Goal: Check status: Check status

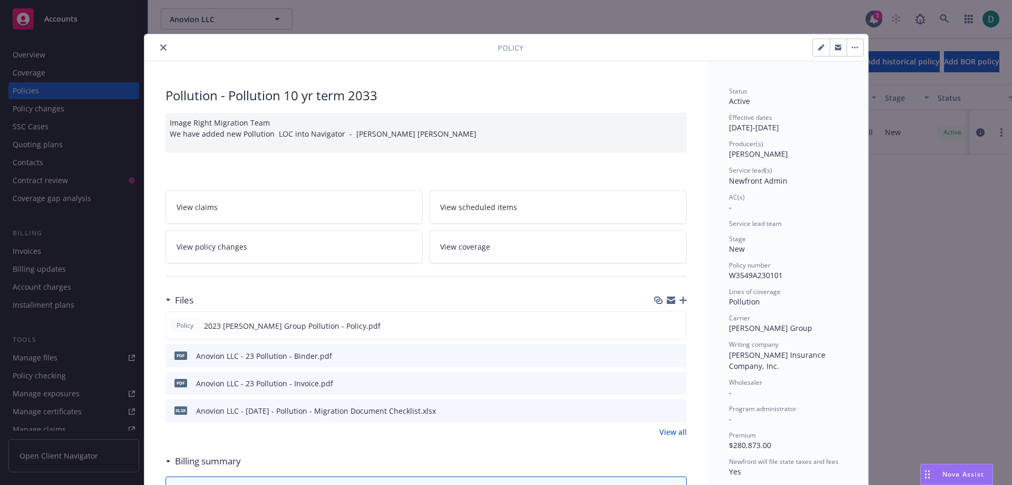
scroll to position [32, 0]
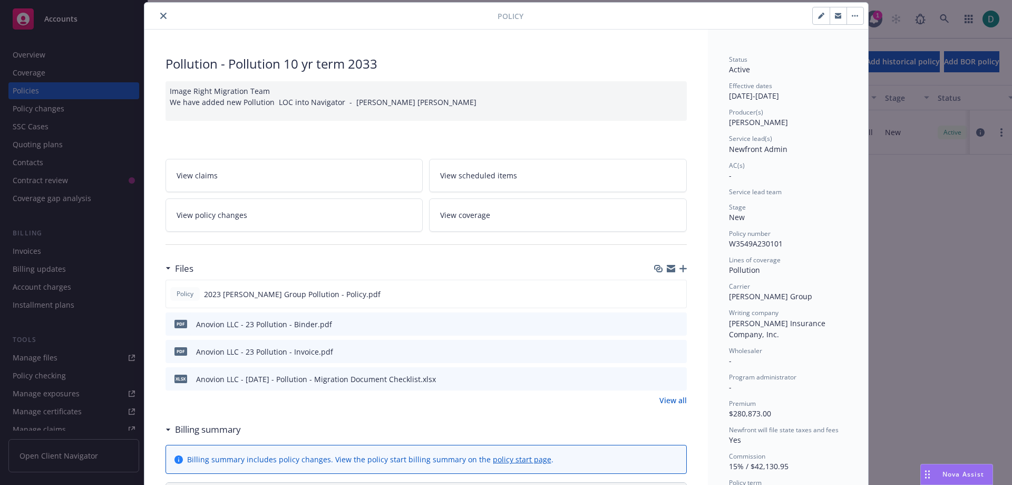
click at [160, 18] on icon "close" at bounding box center [163, 16] width 6 height 6
